Goal: Information Seeking & Learning: Find specific page/section

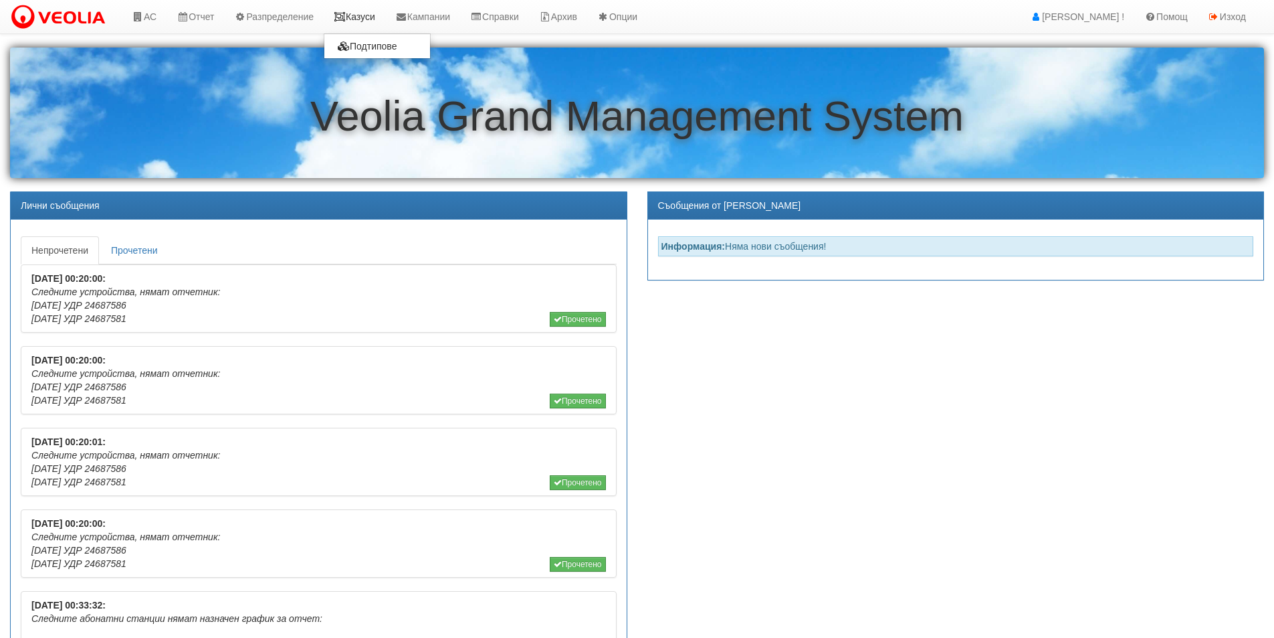
click at [371, 19] on link "Казуси" at bounding box center [355, 16] width 62 height 33
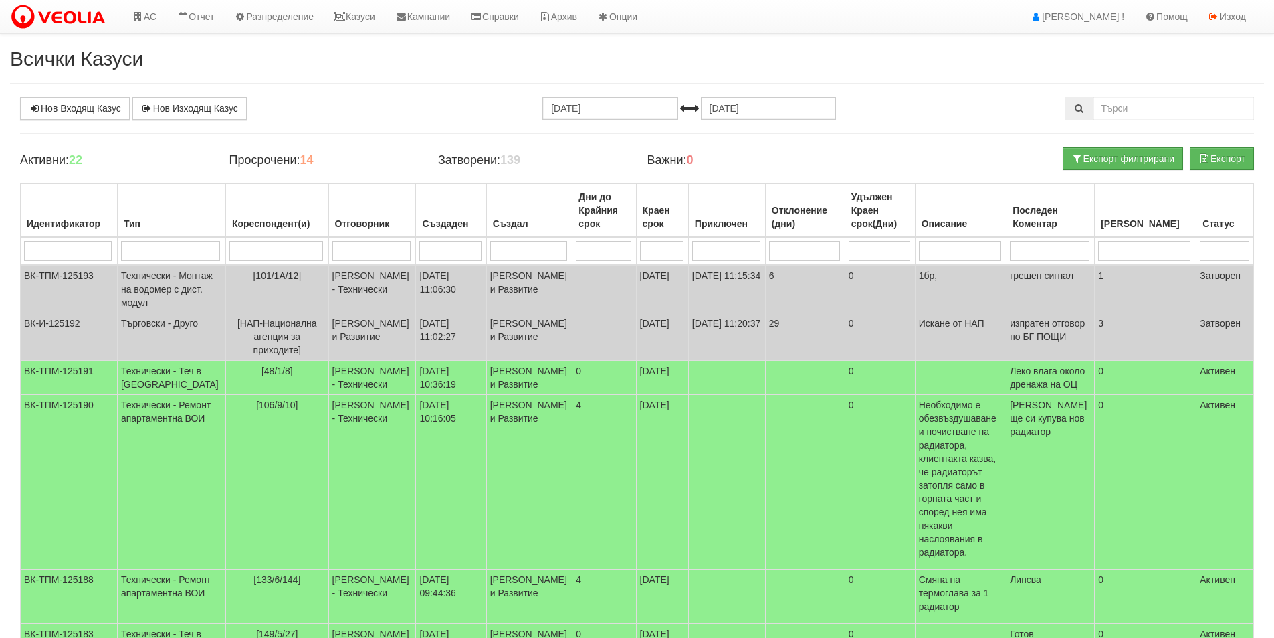
click at [332, 253] on input "search" at bounding box center [371, 251] width 78 height 20
type input "А"
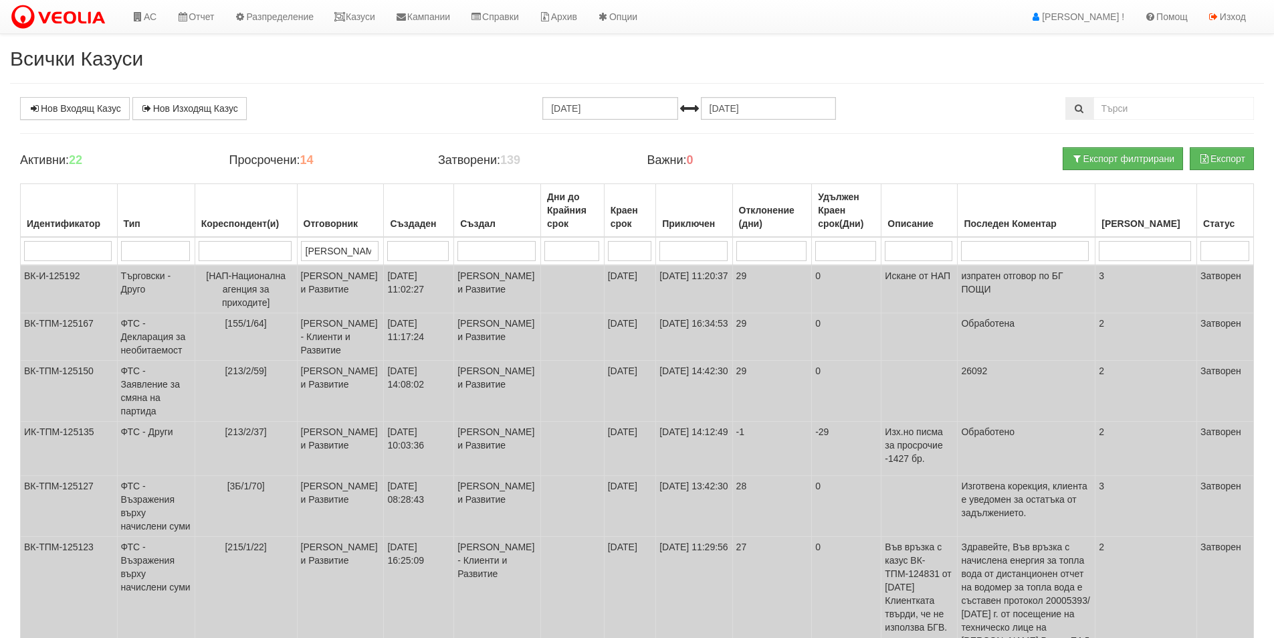
type input "Ан"
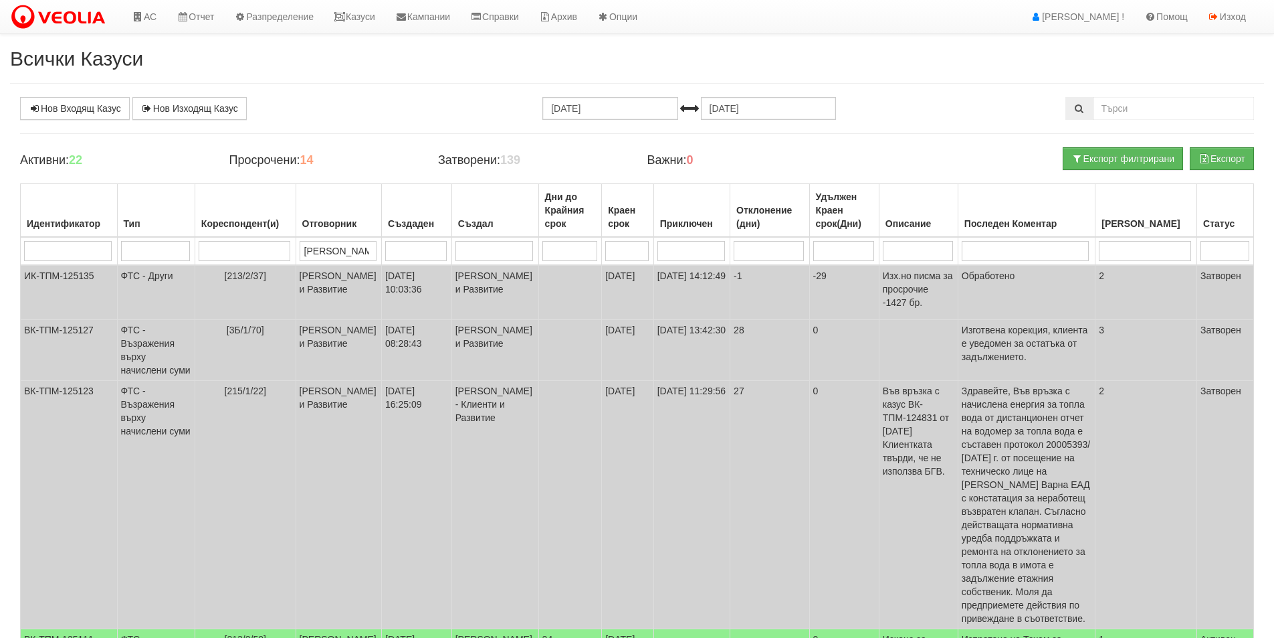
type input "Ант"
click at [1211, 248] on input "search" at bounding box center [1224, 251] width 47 height 20
type input "А"
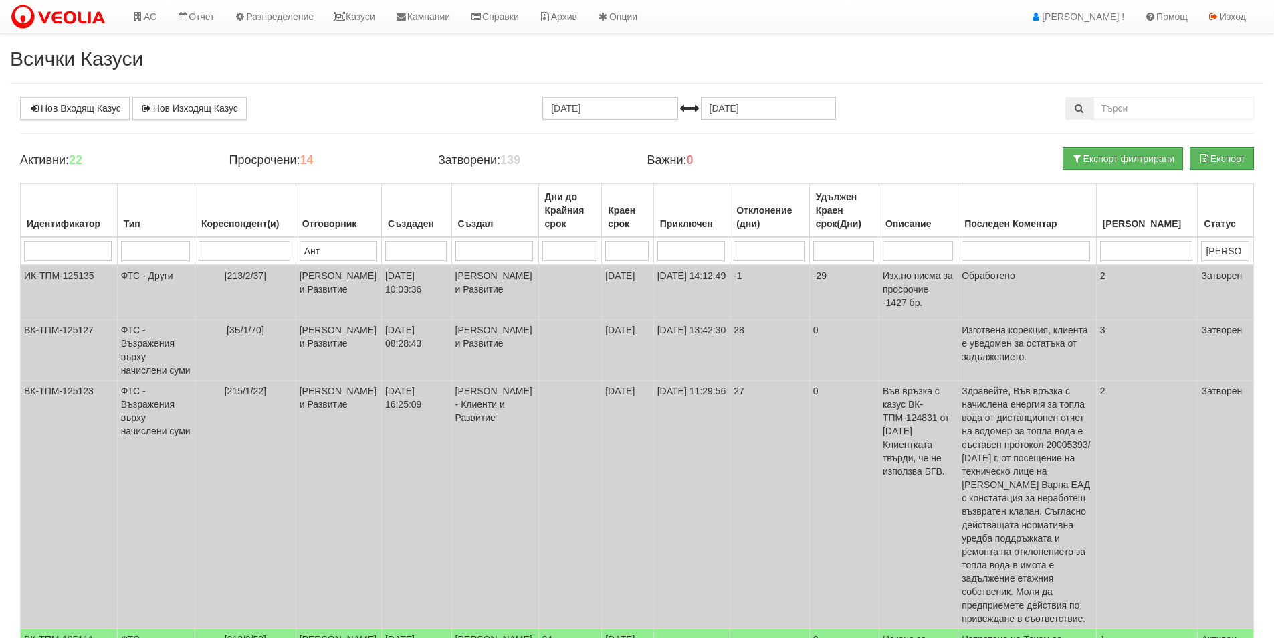
type input "А"
type input "Ак"
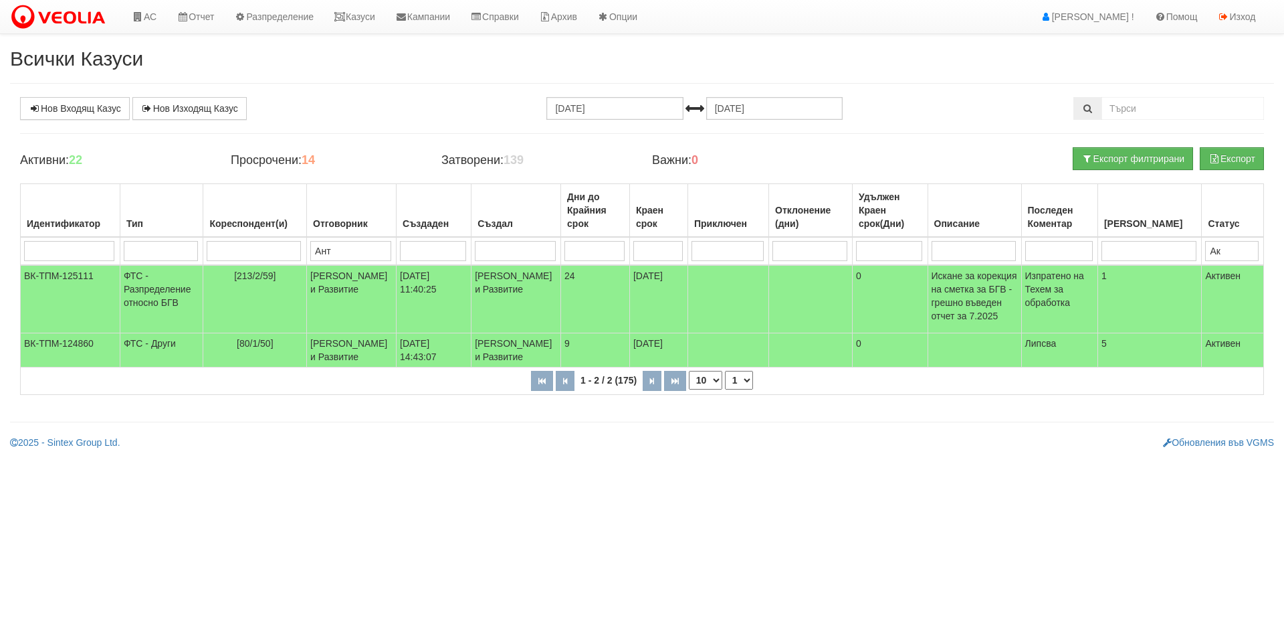
type input "Ак"
click at [343, 251] on input "Ант" at bounding box center [350, 251] width 80 height 20
type input "Анто"
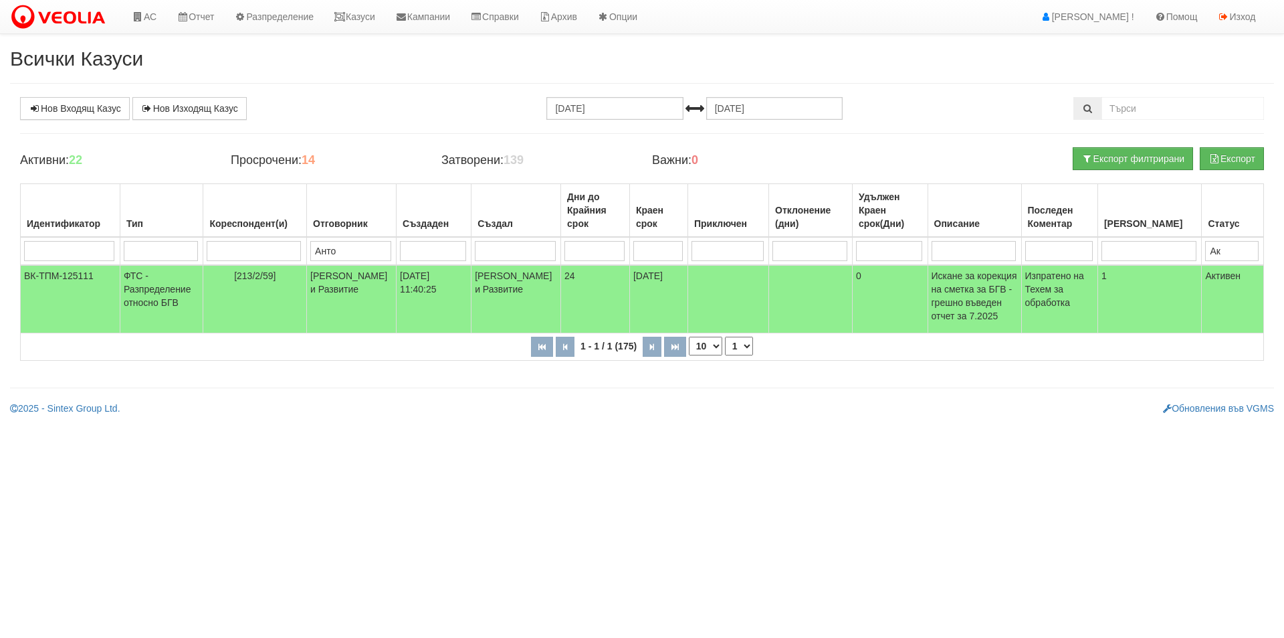
type input "Антоа"
type input "Ант"
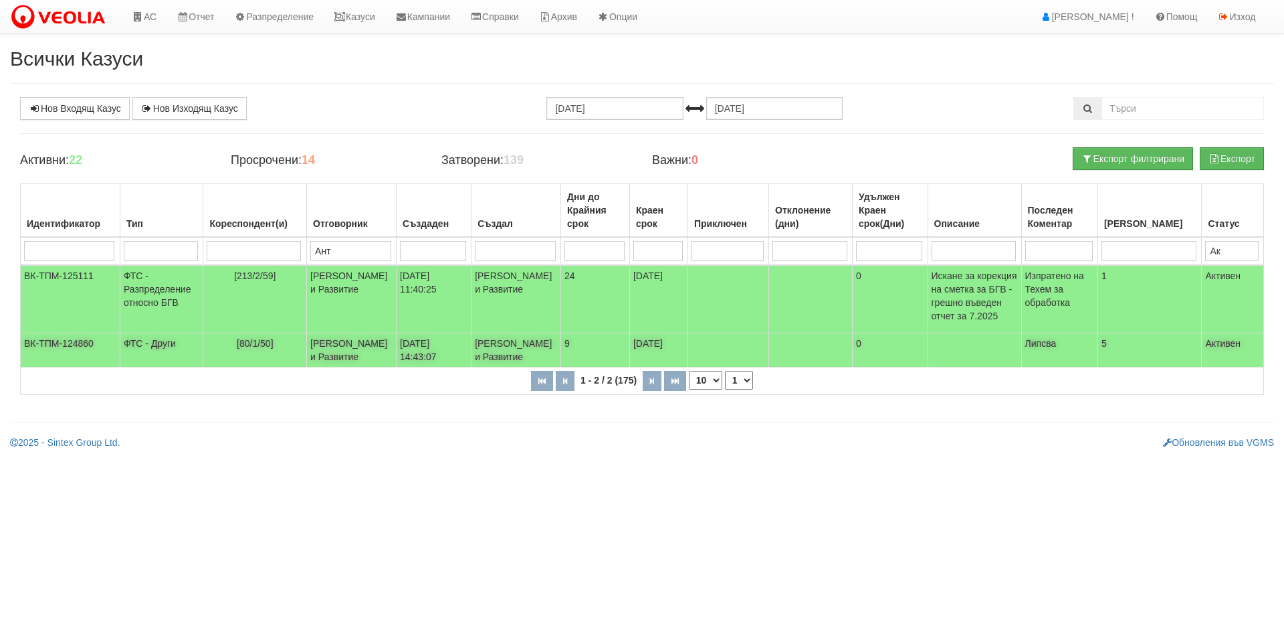
click at [331, 355] on td "Константина Иванова - Клиенти и Развитие" at bounding box center [352, 350] width 90 height 34
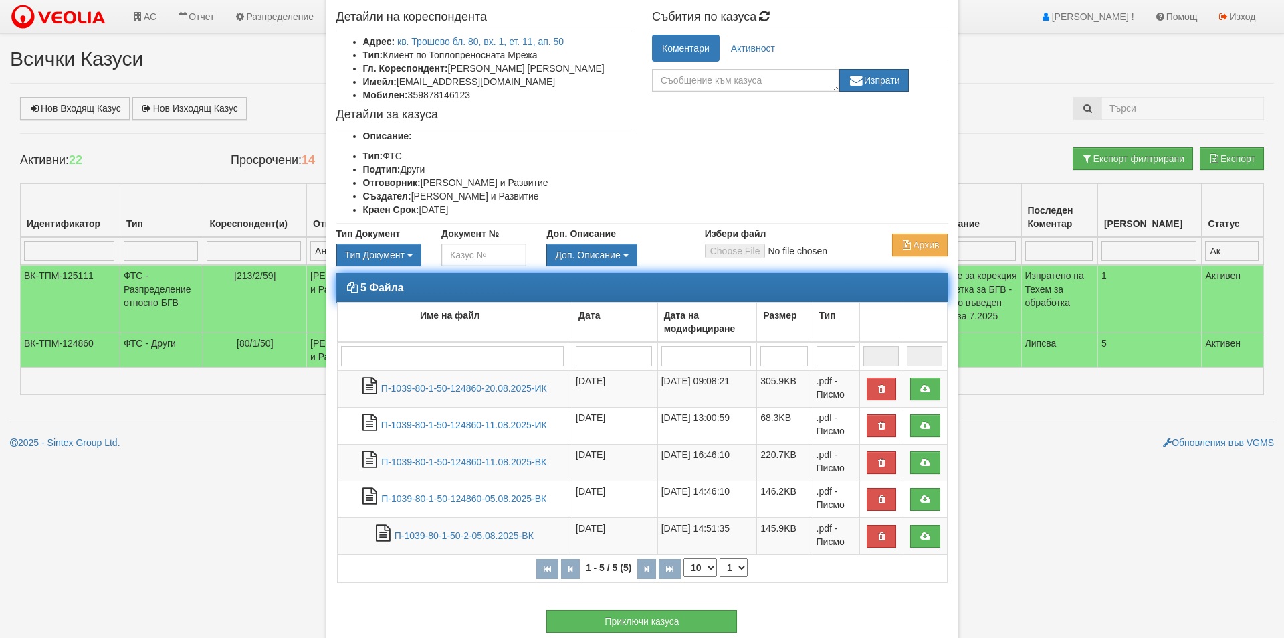
scroll to position [67, 0]
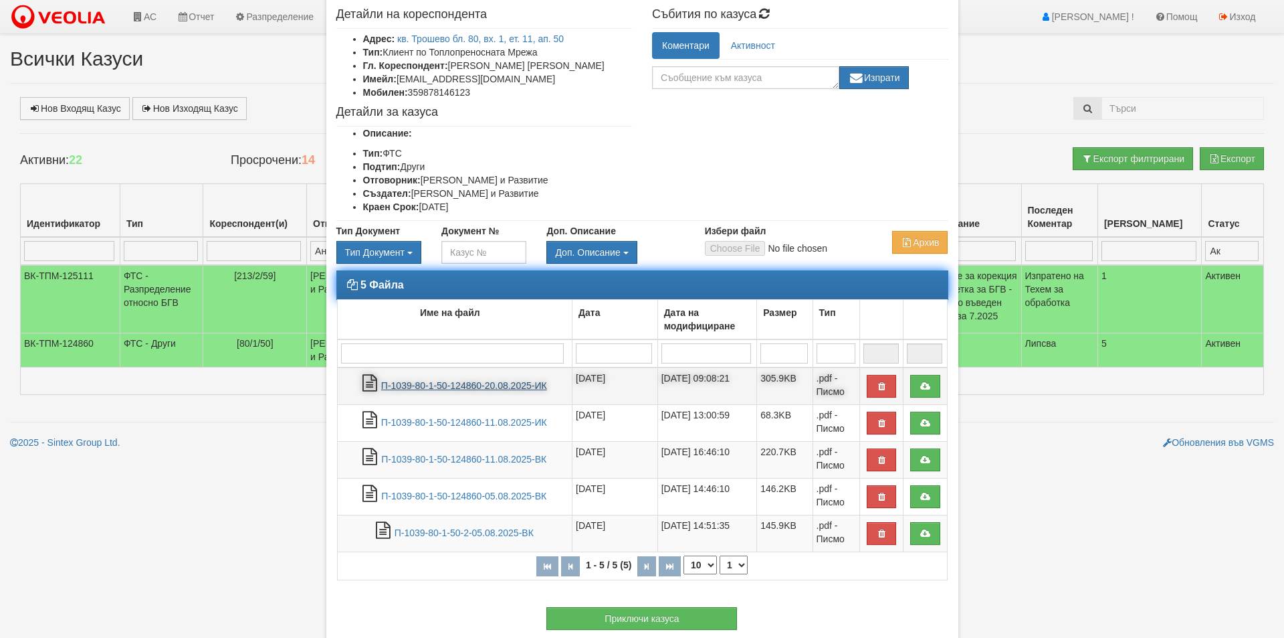
click at [478, 391] on link "П-1039-80-1-50-124860-20.08.2025-ИК" at bounding box center [464, 385] width 166 height 11
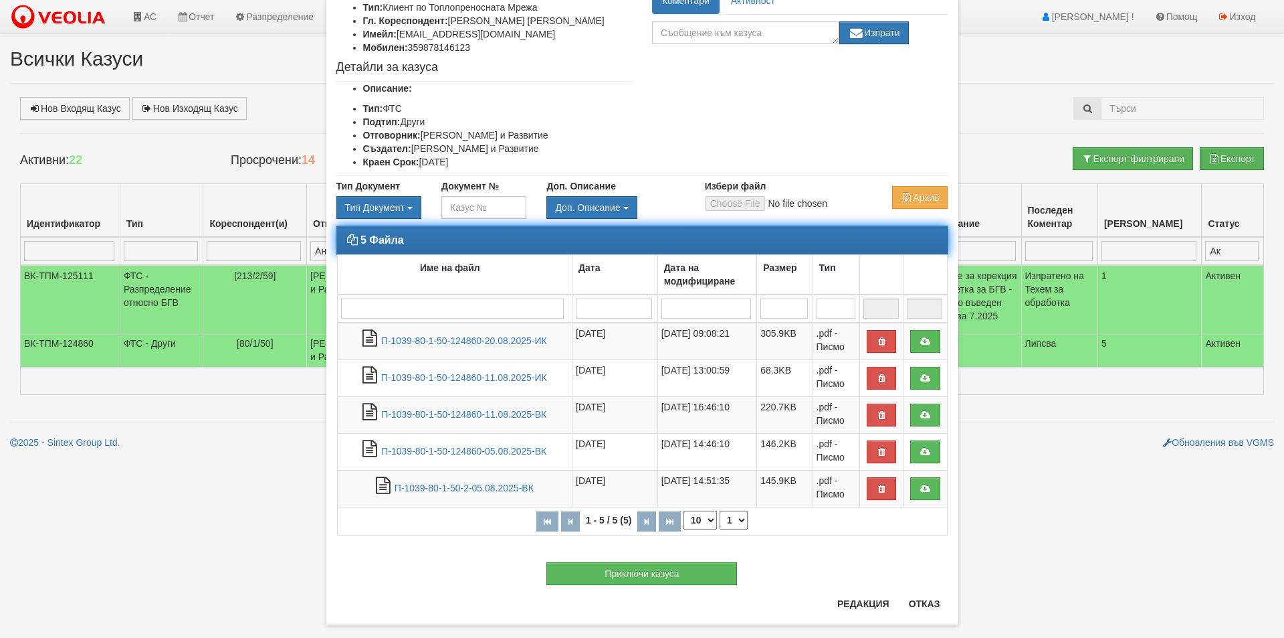
scroll to position [132, 0]
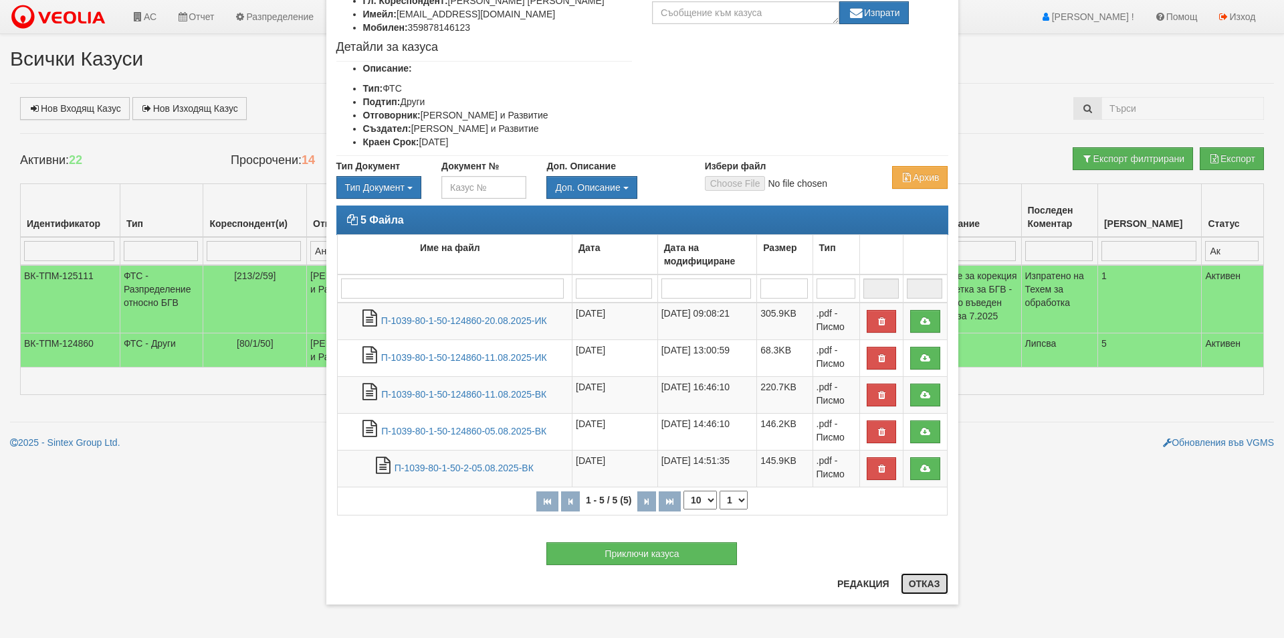
click at [914, 582] on button "Отказ" at bounding box center [924, 583] width 47 height 21
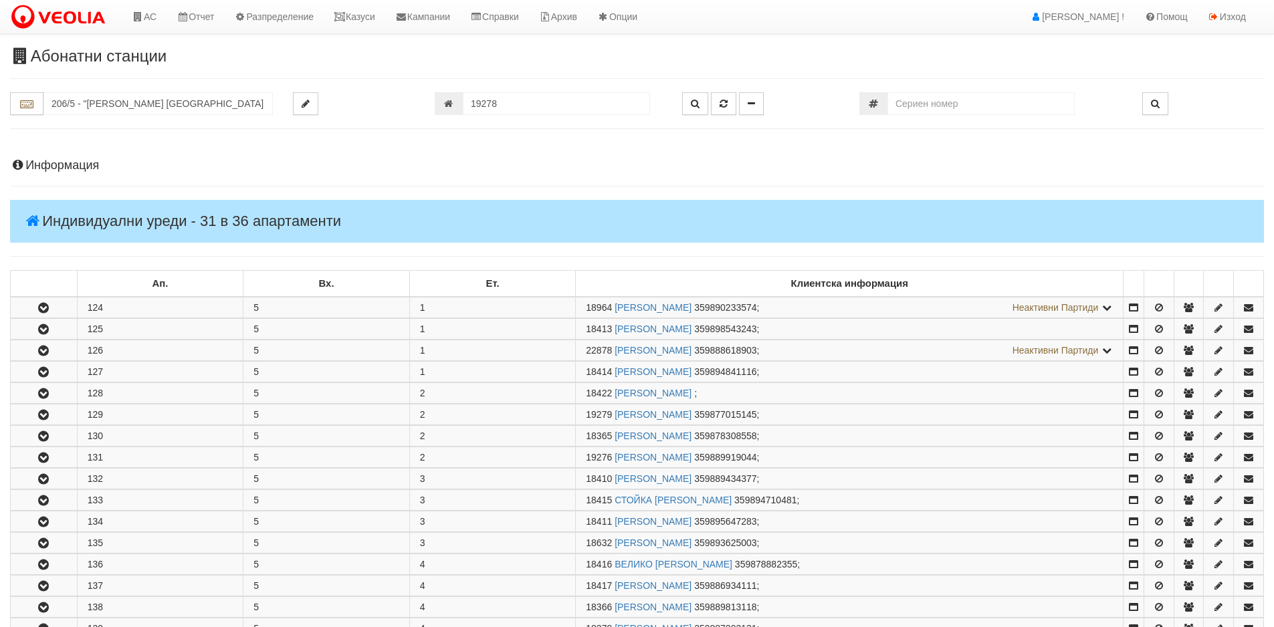
scroll to position [767, 0]
